Goal: Information Seeking & Learning: Check status

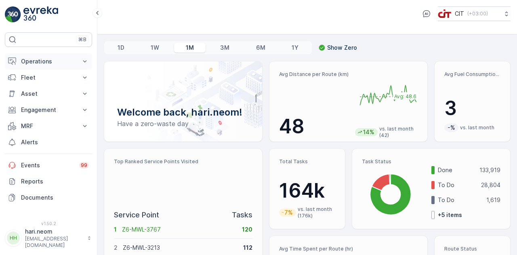
click at [81, 62] on icon at bounding box center [85, 61] width 8 height 8
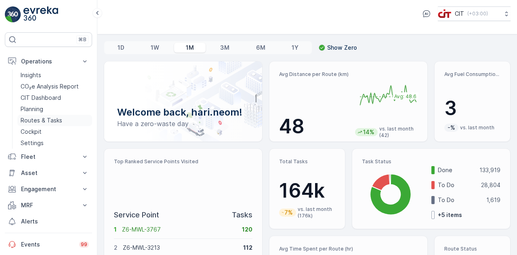
click at [43, 121] on p "Routes & Tasks" at bounding box center [42, 120] width 42 height 8
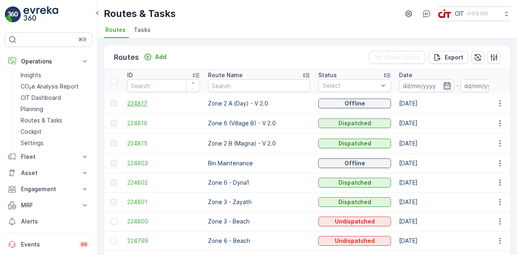
click at [138, 104] on span "224817" at bounding box center [163, 103] width 73 height 8
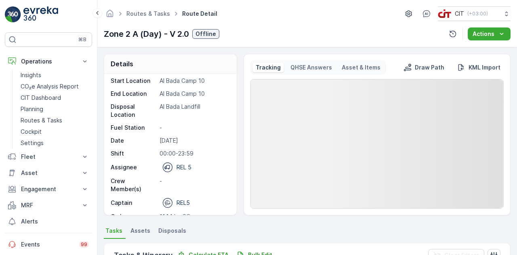
scroll to position [46, 0]
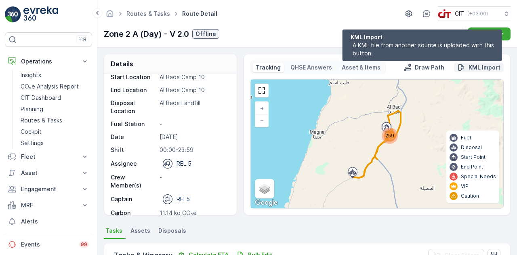
click at [476, 65] on p "KML Import" at bounding box center [484, 67] width 32 height 8
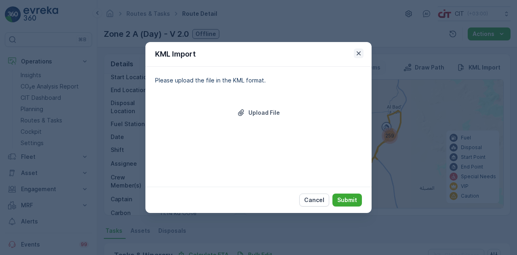
click at [361, 55] on icon "button" at bounding box center [359, 53] width 8 height 8
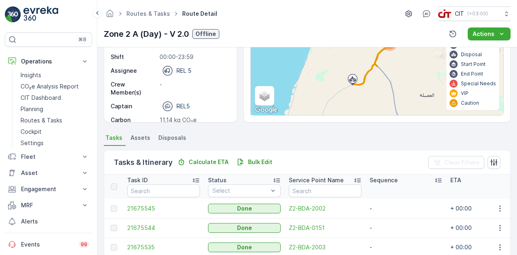
scroll to position [93, 0]
click at [139, 136] on span "Assets" at bounding box center [140, 137] width 20 height 8
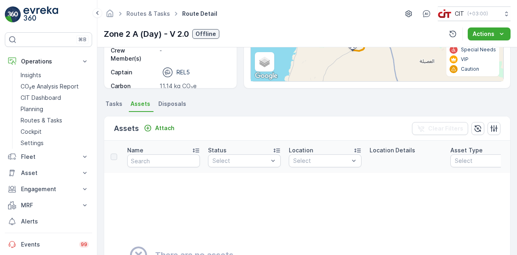
scroll to position [127, 0]
click at [113, 103] on span "Tasks" at bounding box center [113, 103] width 17 height 8
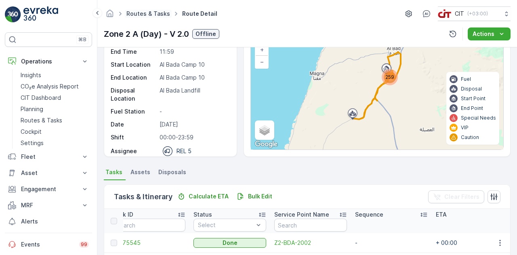
click at [143, 13] on link "Routes & Tasks" at bounding box center [148, 13] width 44 height 7
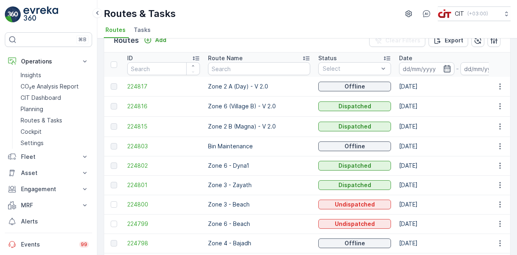
scroll to position [14, 0]
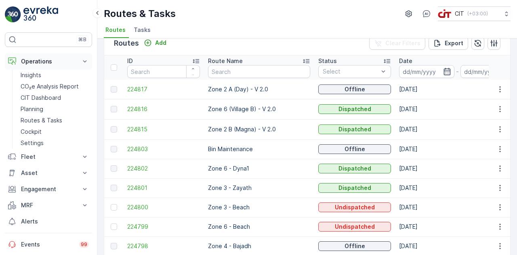
click at [81, 60] on button "Operations" at bounding box center [48, 61] width 87 height 16
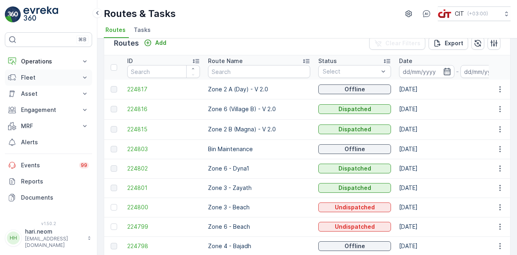
click at [33, 75] on p "Fleet" at bounding box center [48, 78] width 55 height 8
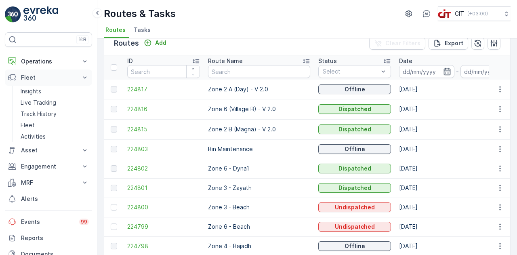
click at [33, 75] on p "Fleet" at bounding box center [48, 78] width 55 height 8
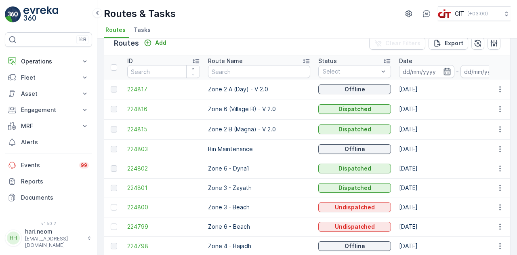
click at [140, 30] on span "Tasks" at bounding box center [142, 30] width 17 height 8
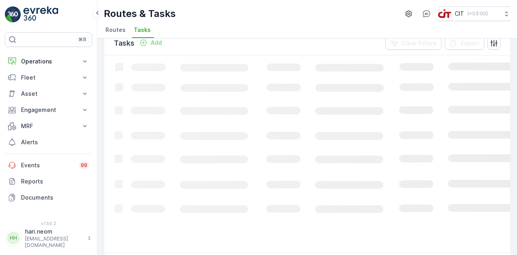
click at [140, 30] on span "Tasks" at bounding box center [142, 30] width 17 height 8
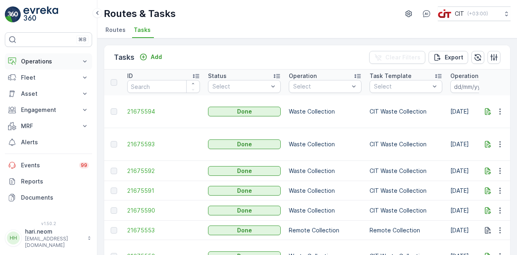
click at [79, 60] on button "Operations" at bounding box center [48, 61] width 87 height 16
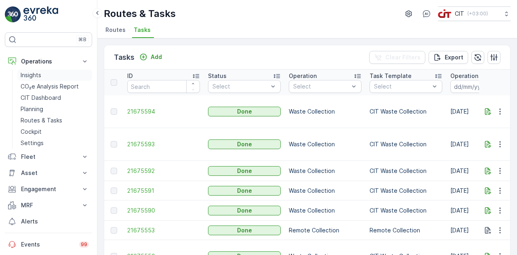
click at [32, 72] on p "Insights" at bounding box center [31, 75] width 21 height 8
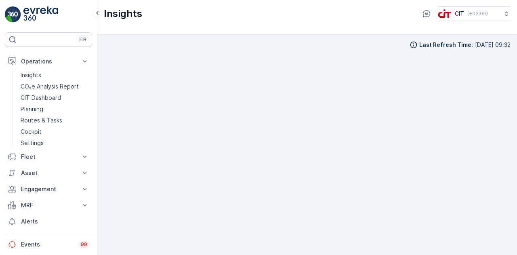
scroll to position [6, 0]
click at [36, 159] on p "Fleet" at bounding box center [48, 157] width 55 height 8
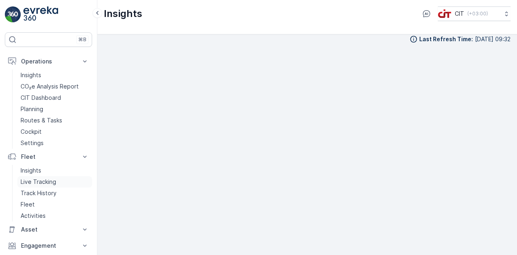
click at [42, 181] on p "Live Tracking" at bounding box center [39, 182] width 36 height 8
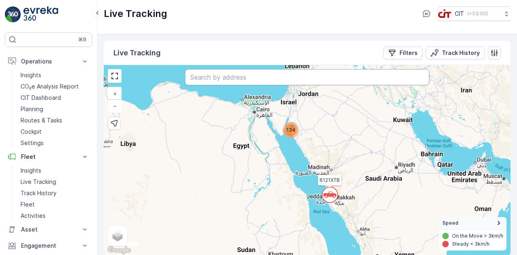
click at [226, 82] on input "text" at bounding box center [307, 77] width 244 height 16
type input "rel 13"
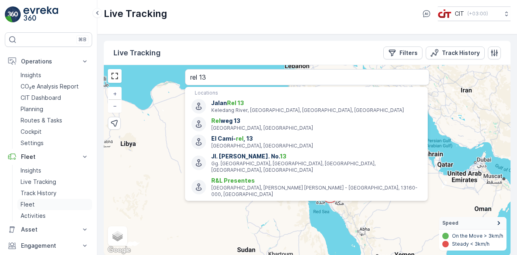
click at [31, 202] on p "Fleet" at bounding box center [28, 204] width 14 height 8
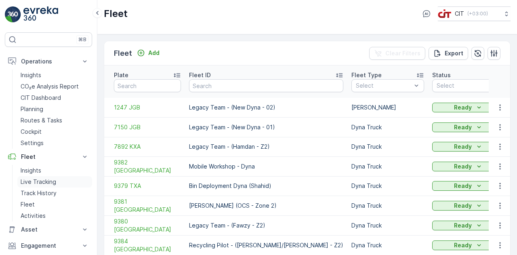
click at [38, 180] on p "Live Tracking" at bounding box center [39, 182] width 36 height 8
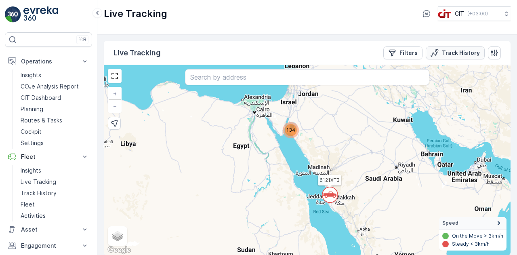
click at [451, 50] on p "Track History" at bounding box center [461, 53] width 38 height 8
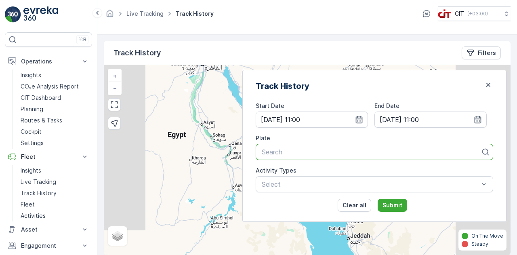
click at [316, 150] on div at bounding box center [371, 151] width 221 height 7
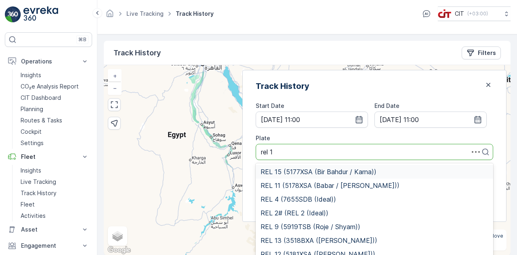
type input "rel 13"
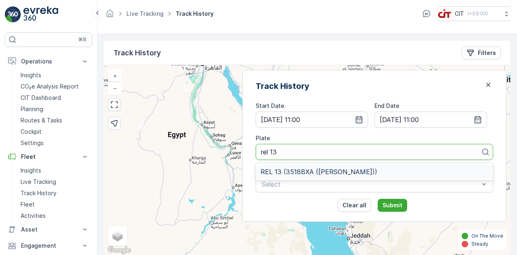
click at [304, 172] on span "REL 13 (3518BXA (Mangal Bahdur))" at bounding box center [318, 171] width 117 height 7
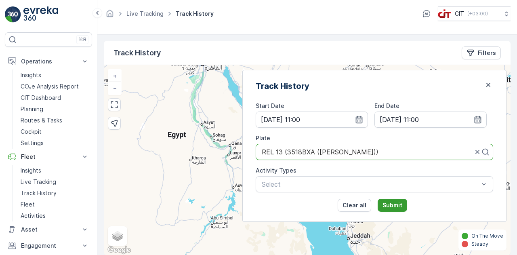
click at [402, 206] on p "Submit" at bounding box center [392, 205] width 20 height 8
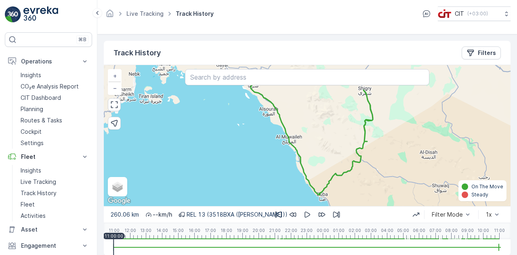
drag, startPoint x: 302, startPoint y: 126, endPoint x: 341, endPoint y: 200, distance: 83.5
click at [306, 178] on div "+ − Satellite Roadmap Terrain Hybrid Leaflet Keyboard shortcuts Map Data Map da…" at bounding box center [307, 135] width 407 height 141
click at [341, 200] on div "+ − Satellite Roadmap Terrain Hybrid Leaflet Keyboard shortcuts Map Data Map da…" at bounding box center [307, 135] width 407 height 141
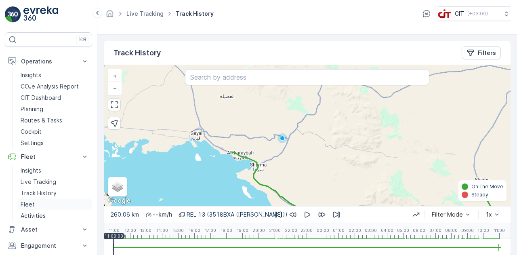
click at [29, 202] on p "Fleet" at bounding box center [28, 204] width 14 height 8
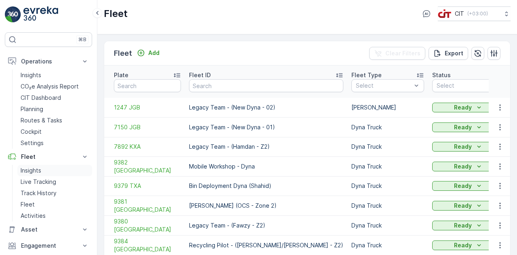
click at [33, 170] on p "Insights" at bounding box center [31, 170] width 21 height 8
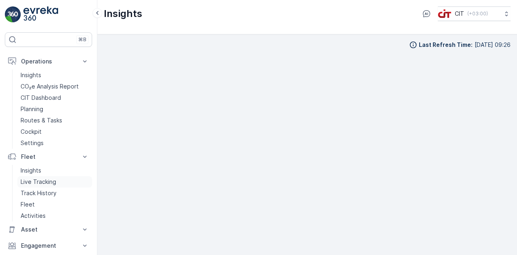
click at [30, 181] on p "Live Tracking" at bounding box center [39, 182] width 36 height 8
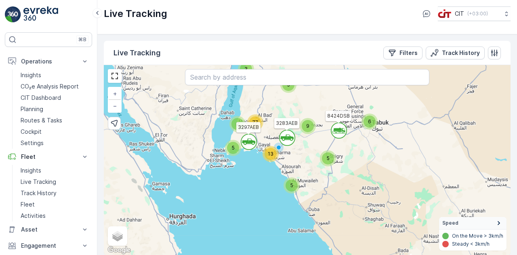
drag, startPoint x: 260, startPoint y: 133, endPoint x: 260, endPoint y: 226, distance: 92.9
click at [260, 226] on div "` ` 5 6 ` 2 5 5 9 ` 13 77 5 3 6121XTB 8424DSB 3297AEB 3283AEB 3691GTB + − Satel…" at bounding box center [307, 160] width 407 height 190
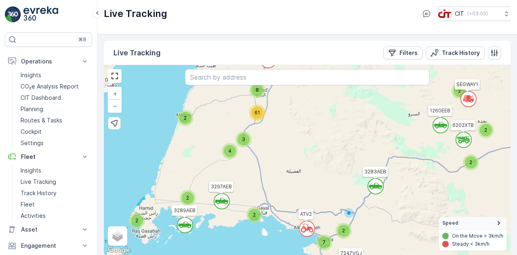
drag, startPoint x: 248, startPoint y: 130, endPoint x: 373, endPoint y: 66, distance: 141.1
click at [373, 66] on div "` ` 2 3 ` 2 ` 3 ` 2 ` ` ` ` ` 2 ` ` ` 2 ` 4 2 5 4 ` 7 2 4 ` 2 8 61 2 ATV2 1272E…" at bounding box center [307, 160] width 407 height 190
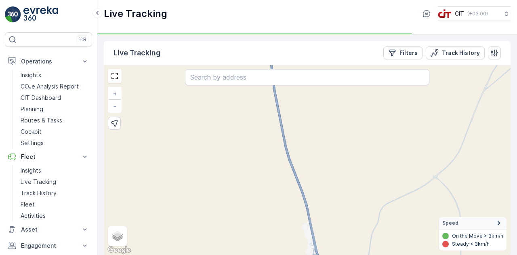
drag, startPoint x: 262, startPoint y: 183, endPoint x: 276, endPoint y: 111, distance: 72.9
click at [276, 111] on div "` ` ` ` ` ` ` ` ` ` ` ` ` ` ` ` ` ` ` ` ` ` ` ` ` ` ` ` ` ` ` ` ` ` ` ` 2 ` 2 2…" at bounding box center [307, 160] width 407 height 190
drag, startPoint x: 274, startPoint y: 131, endPoint x: 275, endPoint y: 91, distance: 40.0
click at [275, 91] on div "` ` ` ` ` ` ` ` ` ` ` ` ` ` ` ` ` ` ` ` ` ` ` ` ` ` ` ` ` ` ` ` ` ` ` ` 2 ` 2 2…" at bounding box center [307, 160] width 407 height 190
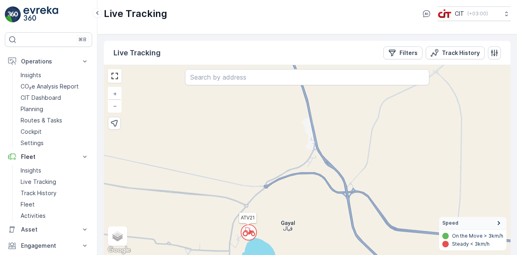
drag, startPoint x: 237, startPoint y: 158, endPoint x: 236, endPoint y: 80, distance: 77.5
click at [236, 80] on div "` ` ` ` ` ` ` ` ` ` ` ` ` ` ` ` ` ` ` ` ` ` ` ` ` ` ` ` ` ` ` ` ` ` ` ` 2 ` 2 2…" at bounding box center [307, 160] width 407 height 190
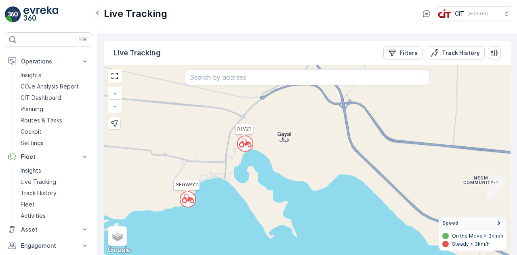
drag, startPoint x: 272, startPoint y: 197, endPoint x: 268, endPoint y: 113, distance: 83.3
click at [268, 113] on div "` ` ` ` ` ` ` ` ` ` ` ` ` ` ` ` ` ` ` ` ` ` ` ` ` ` ` ` ` ` ` ` ` ` ` ` 2 ` 2 2…" at bounding box center [307, 160] width 407 height 190
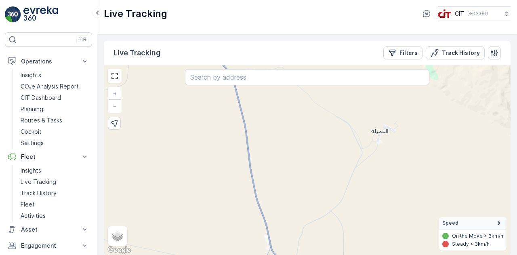
drag, startPoint x: 325, startPoint y: 115, endPoint x: 282, endPoint y: 274, distance: 164.4
click at [282, 254] on html "⌘B Operations Insights CO₂e Analysis Report CIT Dashboard Planning Routes & Tas…" at bounding box center [258, 127] width 517 height 255
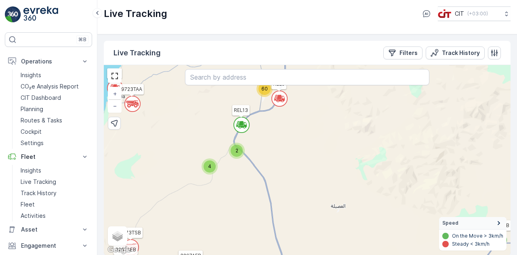
drag, startPoint x: 237, startPoint y: 162, endPoint x: 257, endPoint y: 213, distance: 55.1
click at [257, 213] on div "` ` ` ` ` ` ` ` ` ` ` ` ` ` ` ` ` ` ` ` ` ` ` ` ` ` ` 5 3 2 4 2 3 4 4 2 4 3 60 …" at bounding box center [307, 160] width 407 height 190
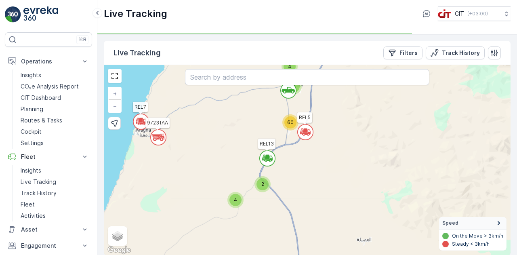
drag, startPoint x: 269, startPoint y: 150, endPoint x: 293, endPoint y: 168, distance: 30.5
click at [293, 168] on div "` ` ` ` ` ` ` ` ` ` ` ` ` ` ` ` ` ` ` ` ` ` ` ` ` ` ` 5 3 2 4 2 3 4 4 2 4 3 60 …" at bounding box center [307, 160] width 407 height 190
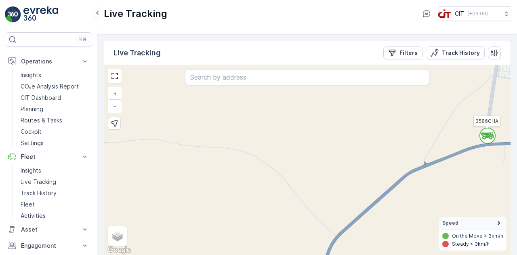
click at [279, 156] on div "` ` ` ` ` ` ` ` ` ` ` ` ` ` ` ` ` ` ` ` ` ` ` ` ` ` ` ` ` ` ` ` ` ` ` ` ` ` ` `…" at bounding box center [307, 160] width 407 height 190
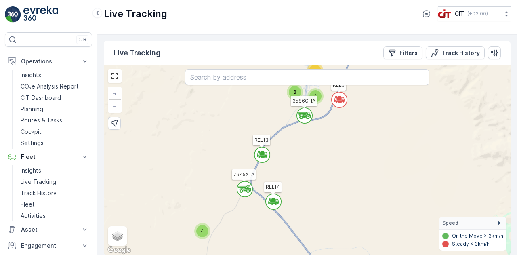
drag, startPoint x: 259, startPoint y: 173, endPoint x: 230, endPoint y: 141, distance: 43.8
click at [230, 141] on div "` ` ` ` ` ` ` ` ` ` ` ` ` ` ` ` ` ` ` ` ` ` ` ` ` ` ` ` ` ` ` ` ` ` ` ` 2 3 2 3…" at bounding box center [307, 160] width 407 height 190
